Goal: Task Accomplishment & Management: Manage account settings

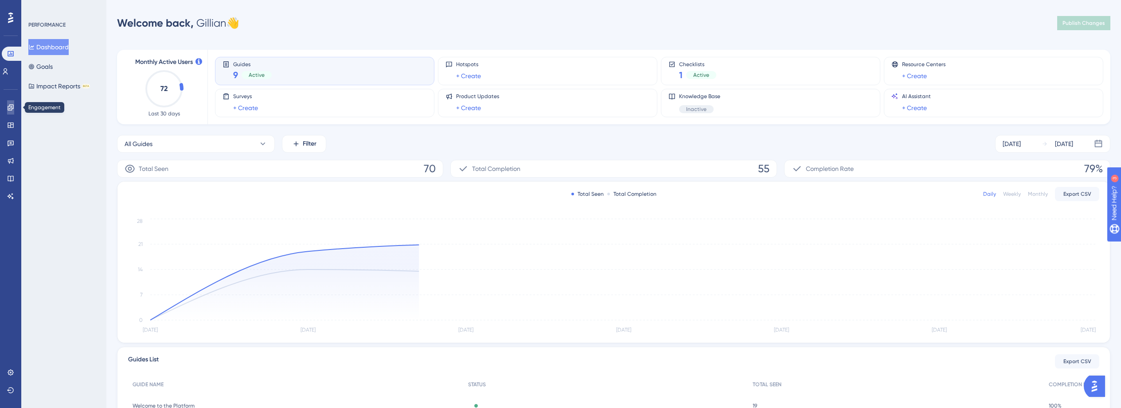
click at [0, 0] on icon at bounding box center [0, 0] width 0 height 0
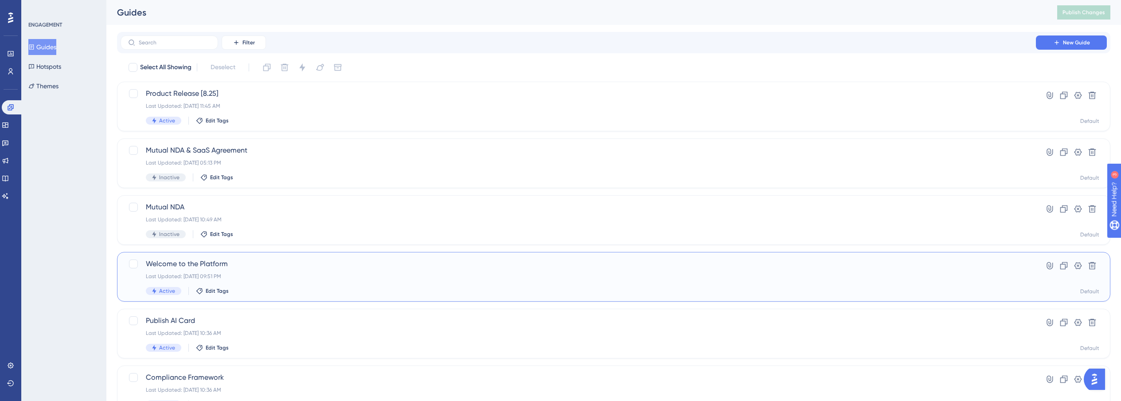
click at [288, 274] on div "Last Updated: Aug 25 2025, 09:51 PM" at bounding box center [578, 276] width 865 height 7
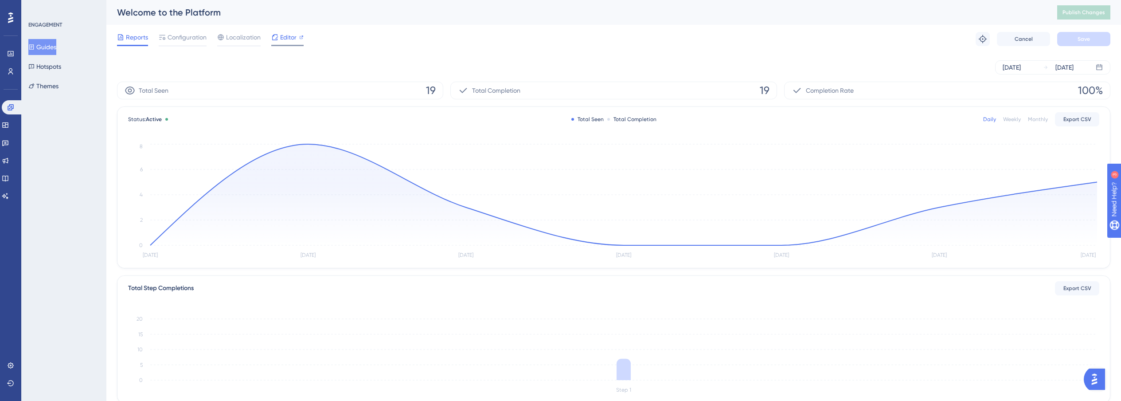
click at [276, 35] on icon at bounding box center [274, 37] width 7 height 7
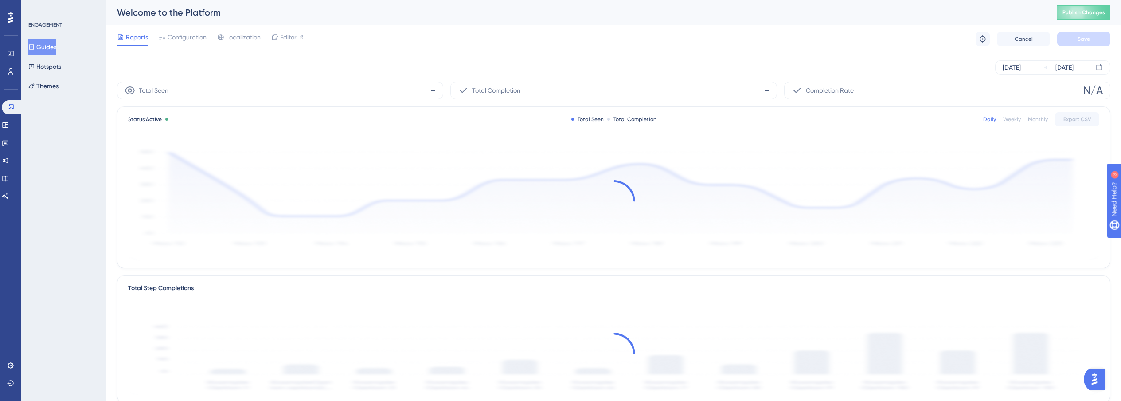
click at [40, 47] on button "Guides" at bounding box center [42, 47] width 28 height 16
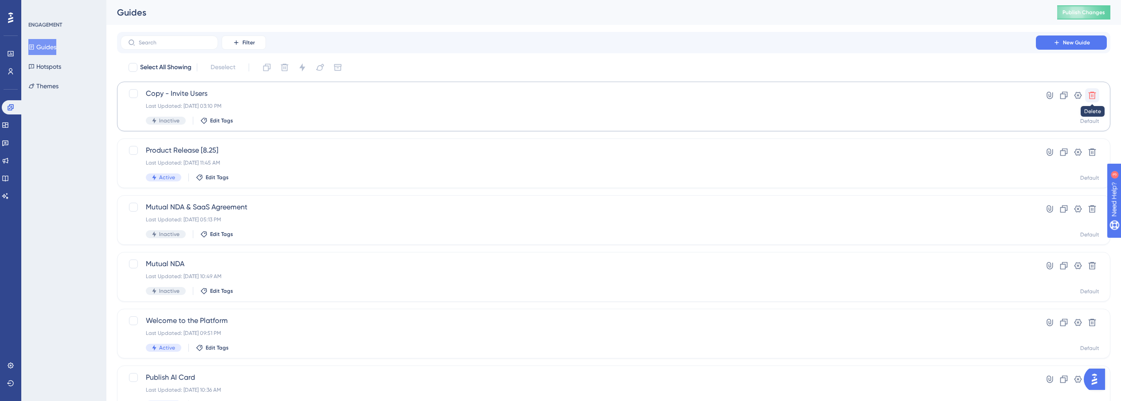
click at [1091, 98] on icon at bounding box center [1092, 95] width 9 height 9
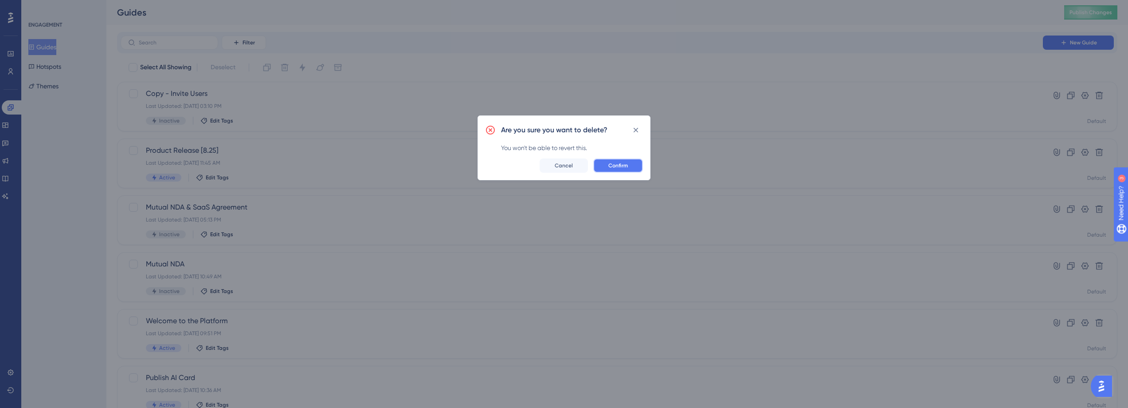
click at [611, 169] on button "Confirm" at bounding box center [618, 165] width 50 height 14
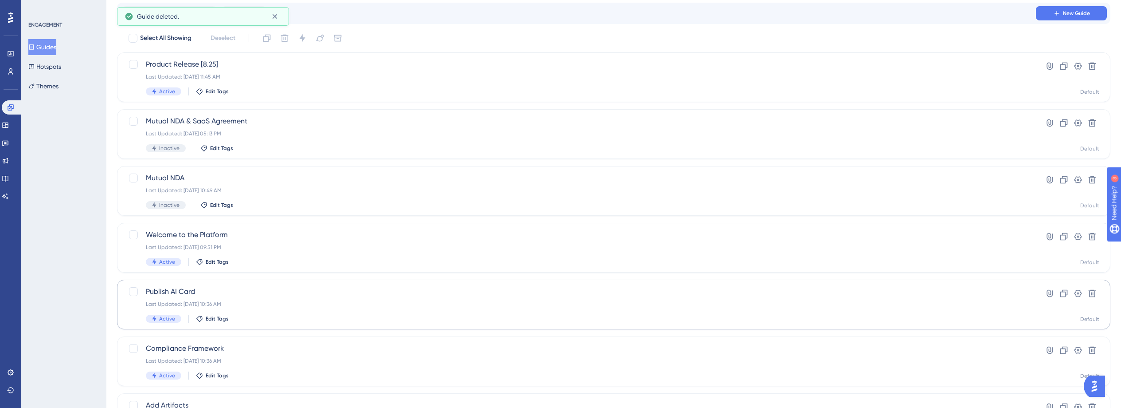
scroll to position [42, 0]
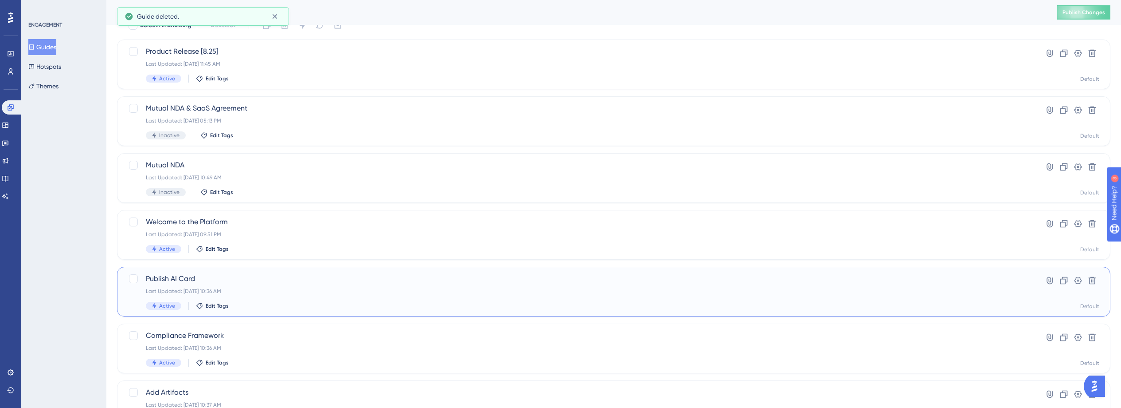
click at [424, 274] on span "Publish AI Card" at bounding box center [578, 278] width 865 height 11
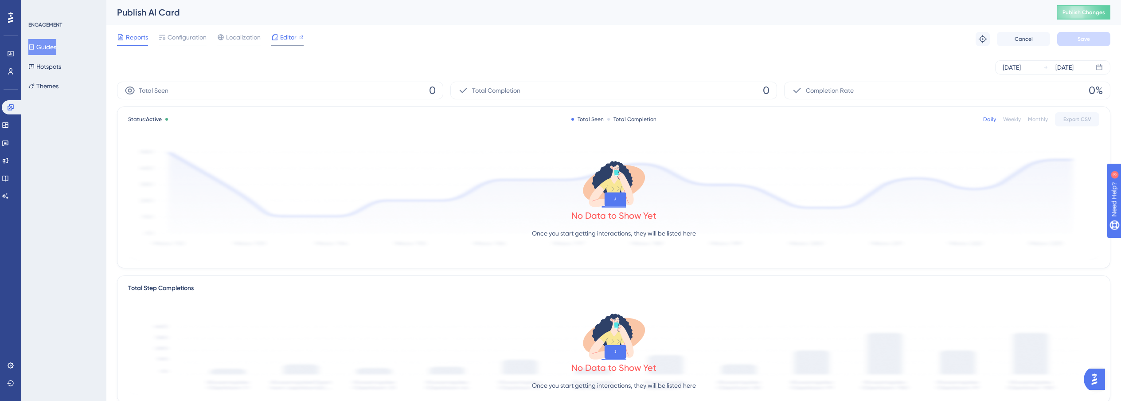
click at [286, 42] on span "Editor" at bounding box center [288, 37] width 16 height 11
